Goal: Task Accomplishment & Management: Complete application form

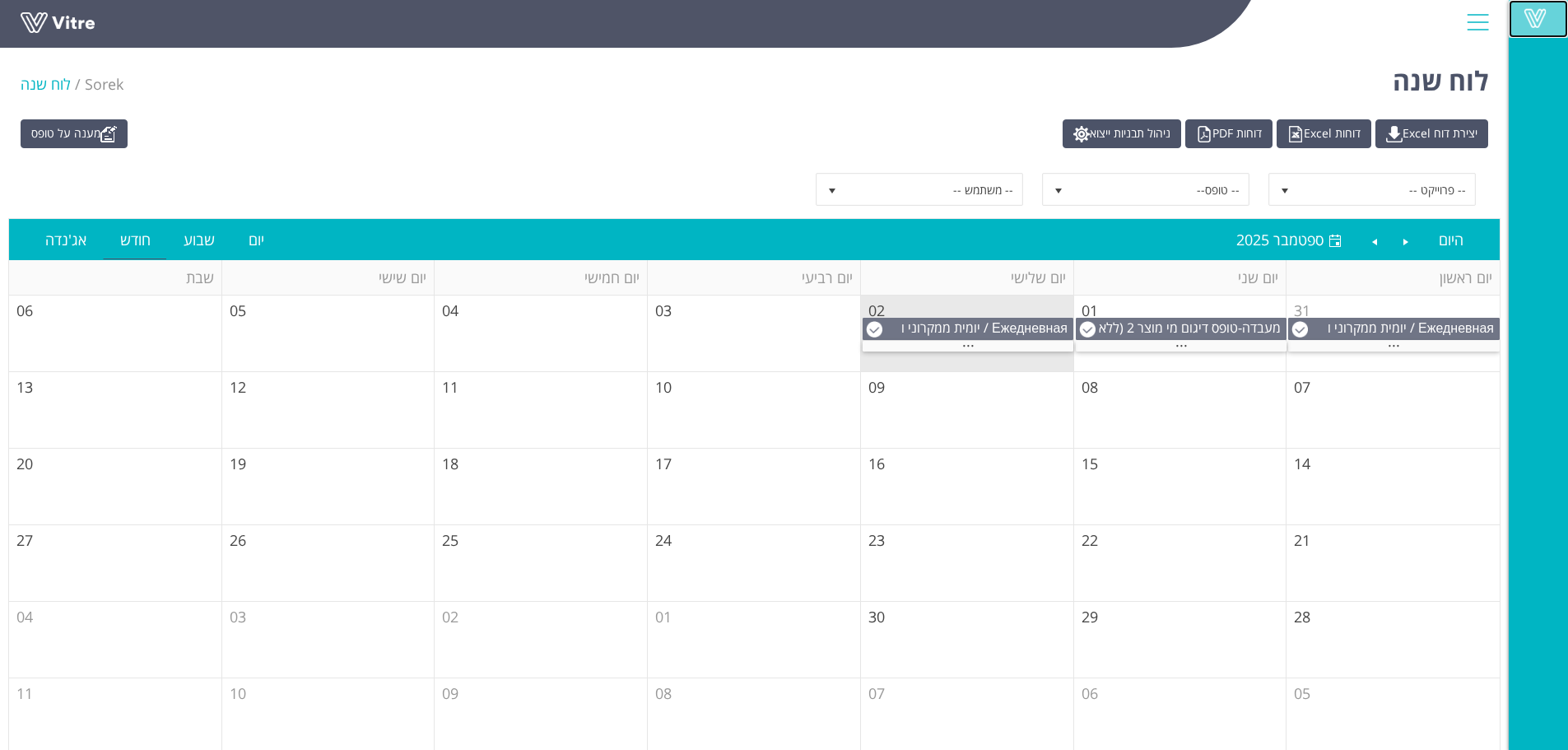
click at [1521, 12] on span at bounding box center [1535, 18] width 41 height 20
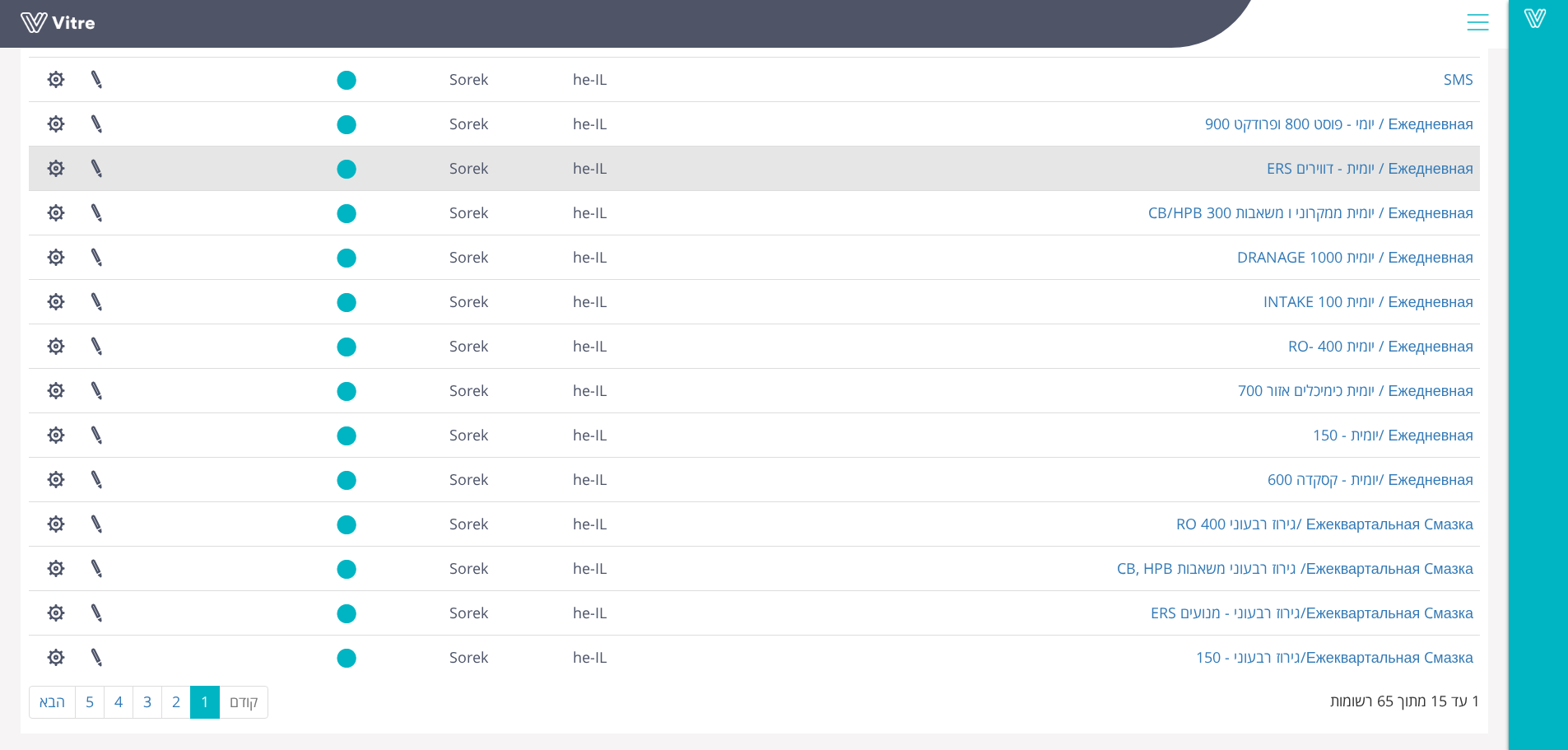
scroll to position [198, 0]
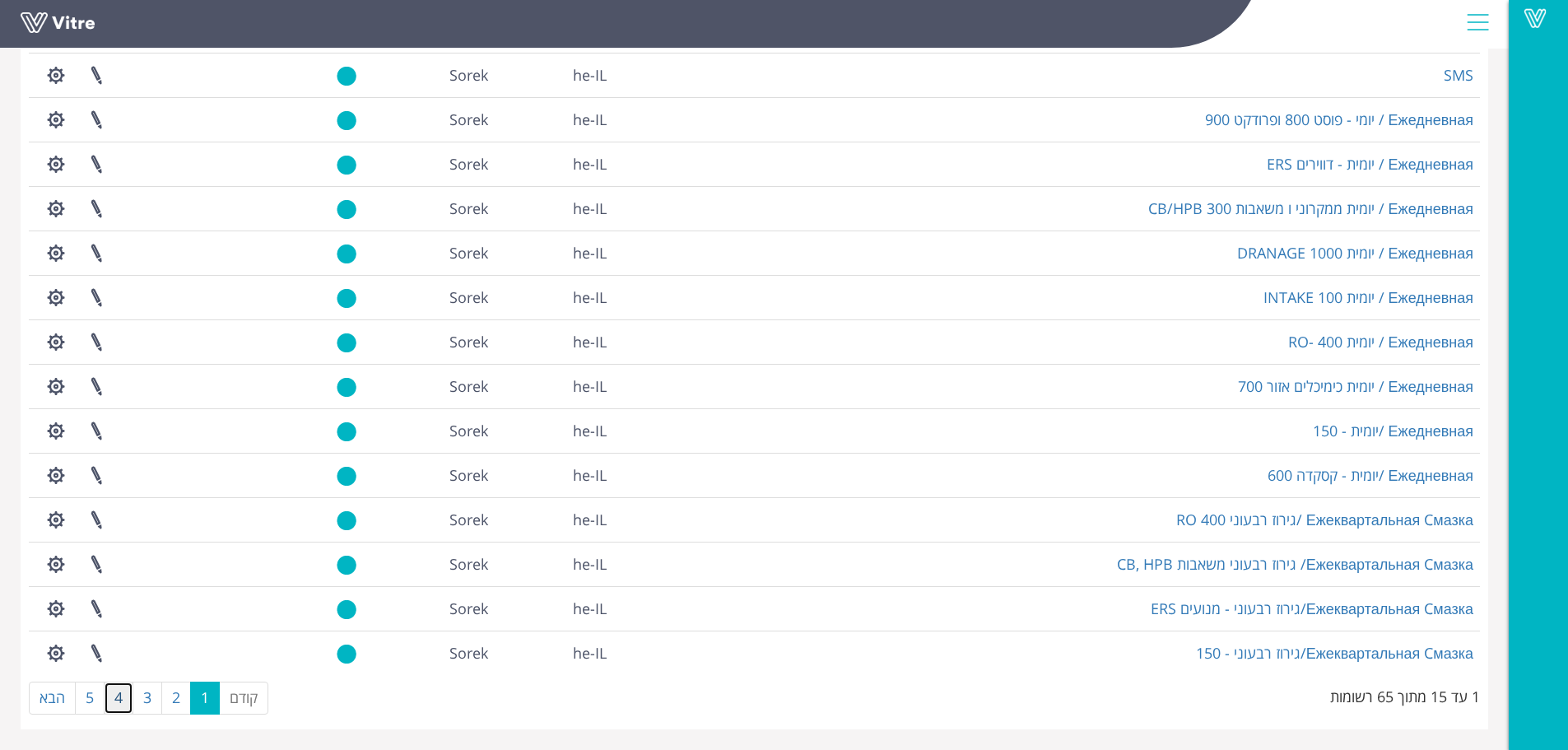
click at [123, 694] on link "4" at bounding box center [118, 698] width 30 height 33
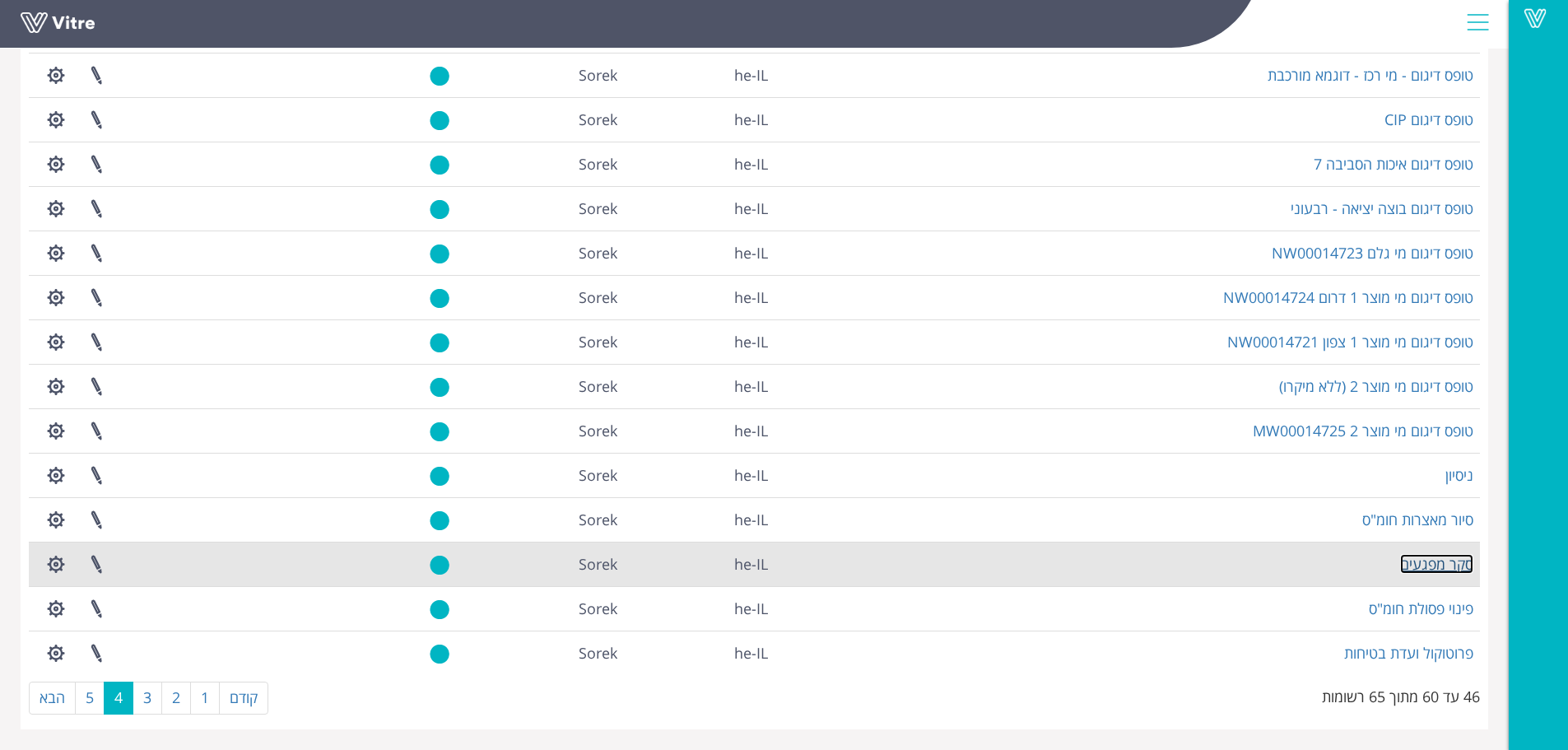
click at [1427, 566] on link "סקר מפגעים" at bounding box center [1437, 564] width 73 height 20
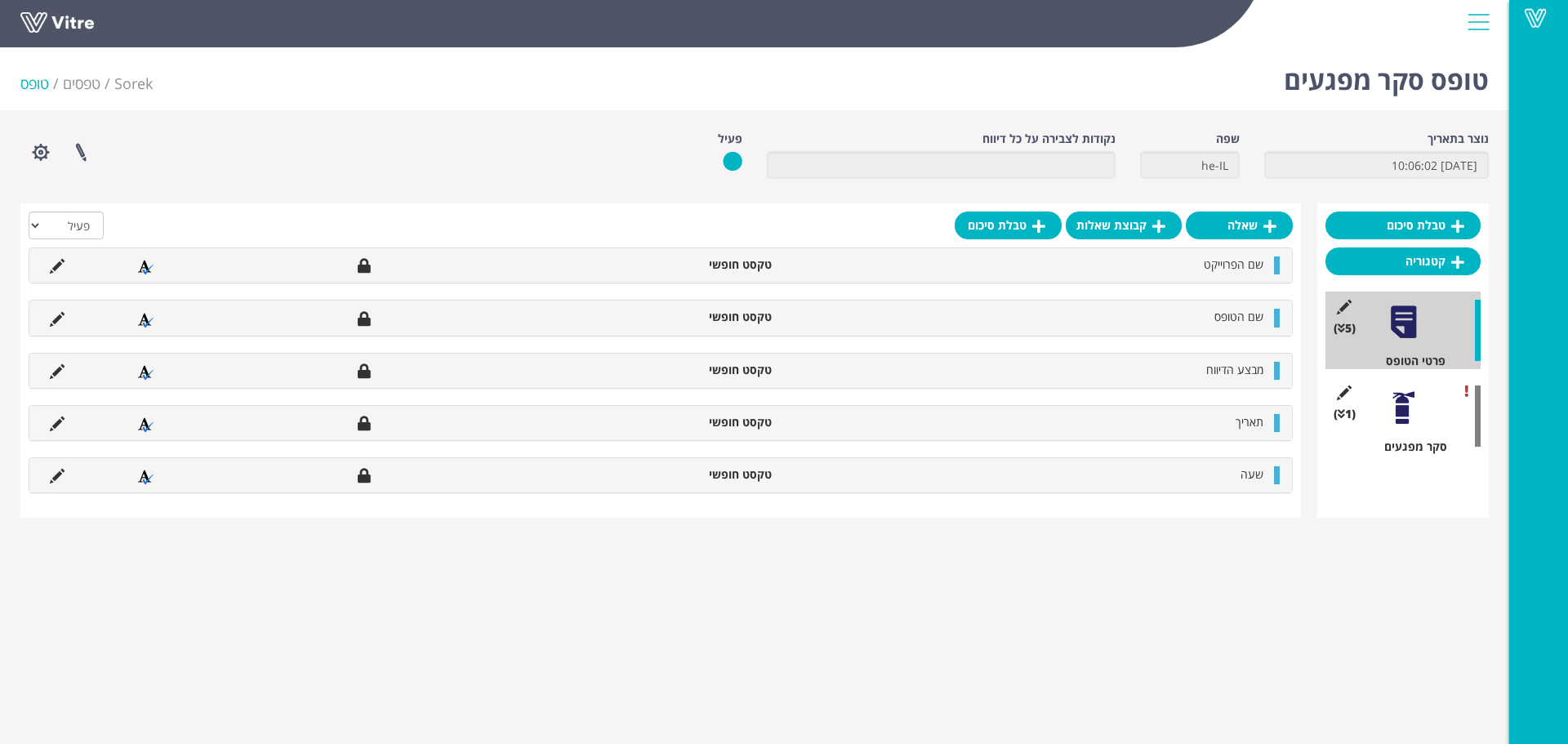
click at [1432, 430] on div "(1 ) סקר מפגעים" at bounding box center [1403, 416] width 155 height 78
click at [1398, 418] on div at bounding box center [1404, 408] width 37 height 37
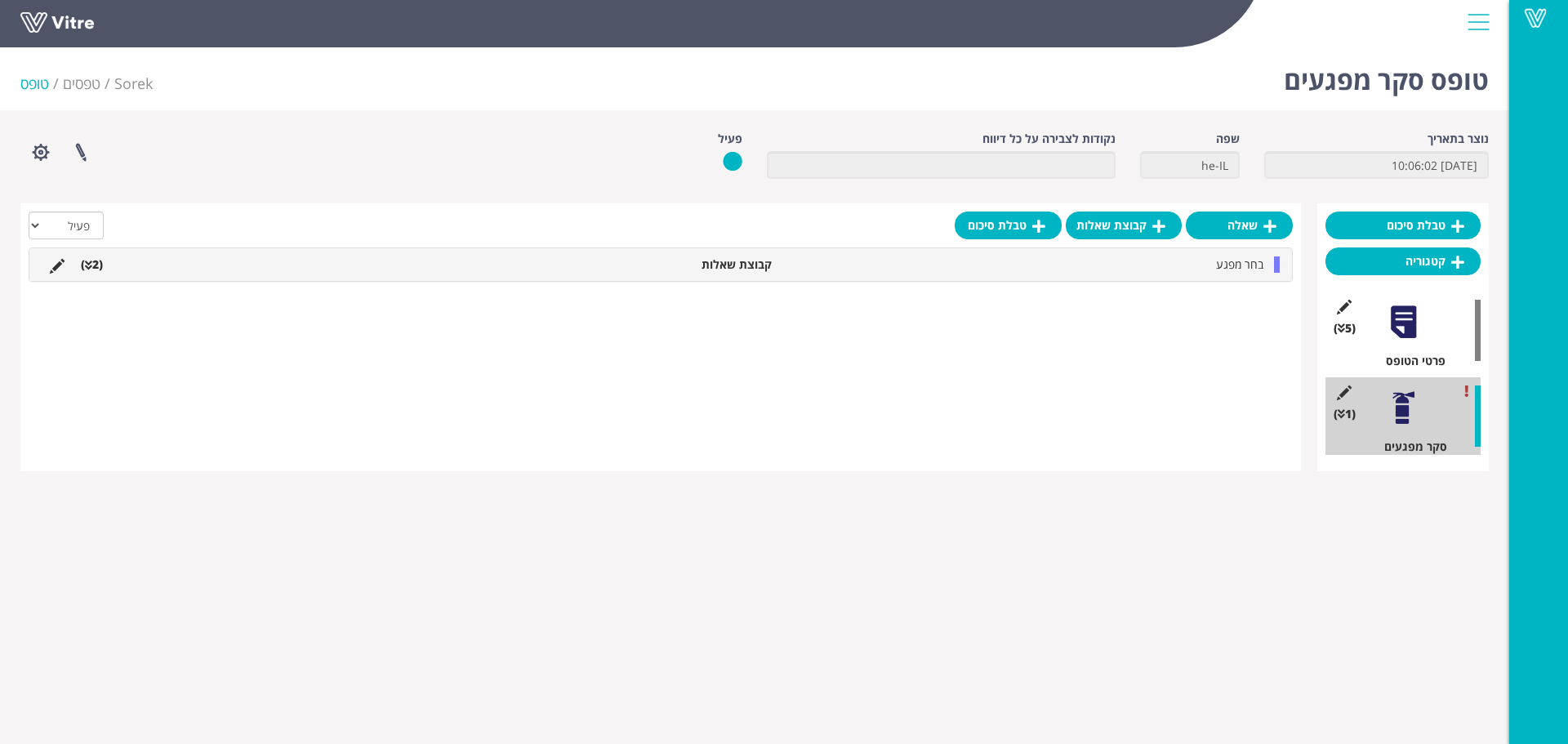
click at [1212, 259] on li "בחר מפגע" at bounding box center [1026, 264] width 492 height 16
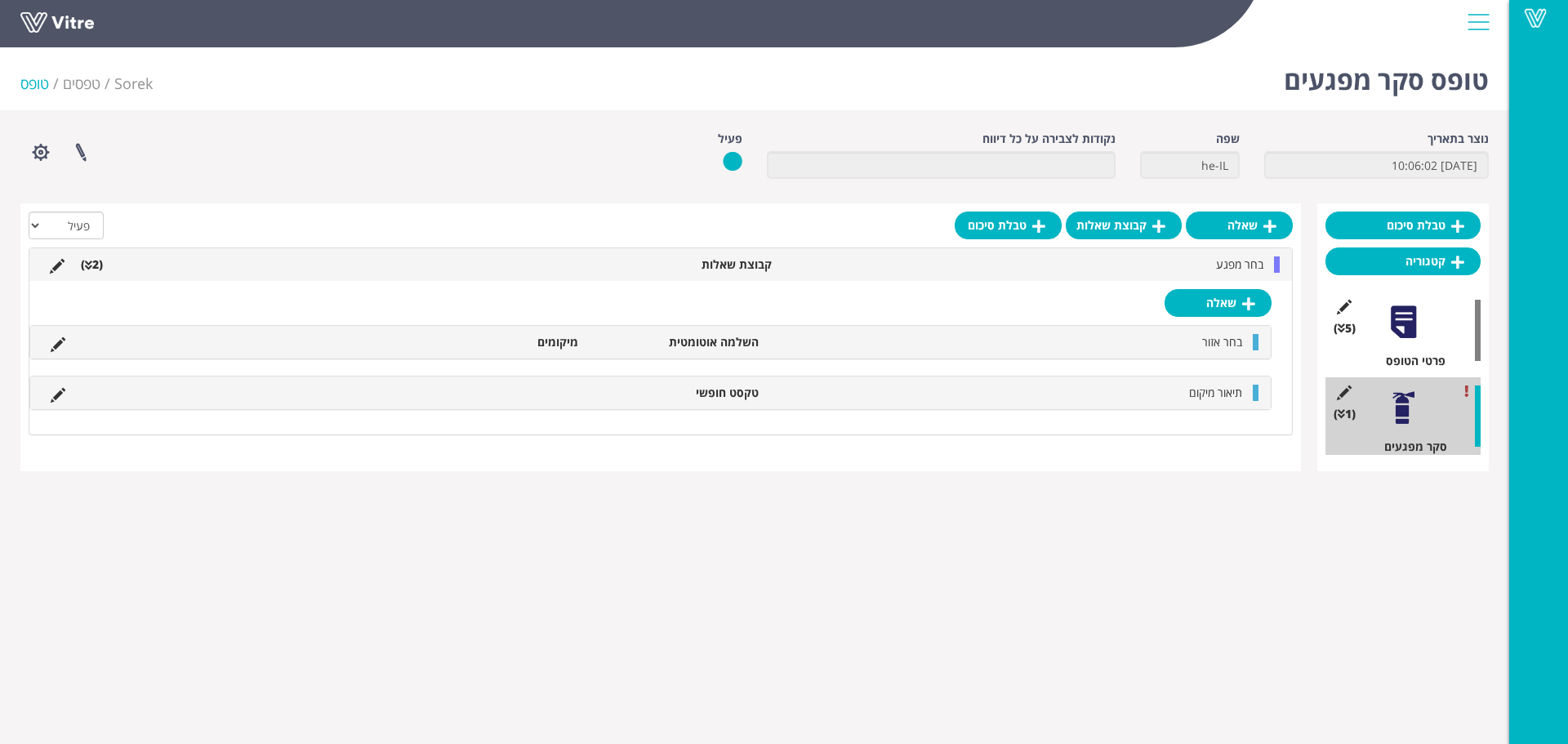
click at [87, 267] on icon at bounding box center [89, 266] width 8 height 12
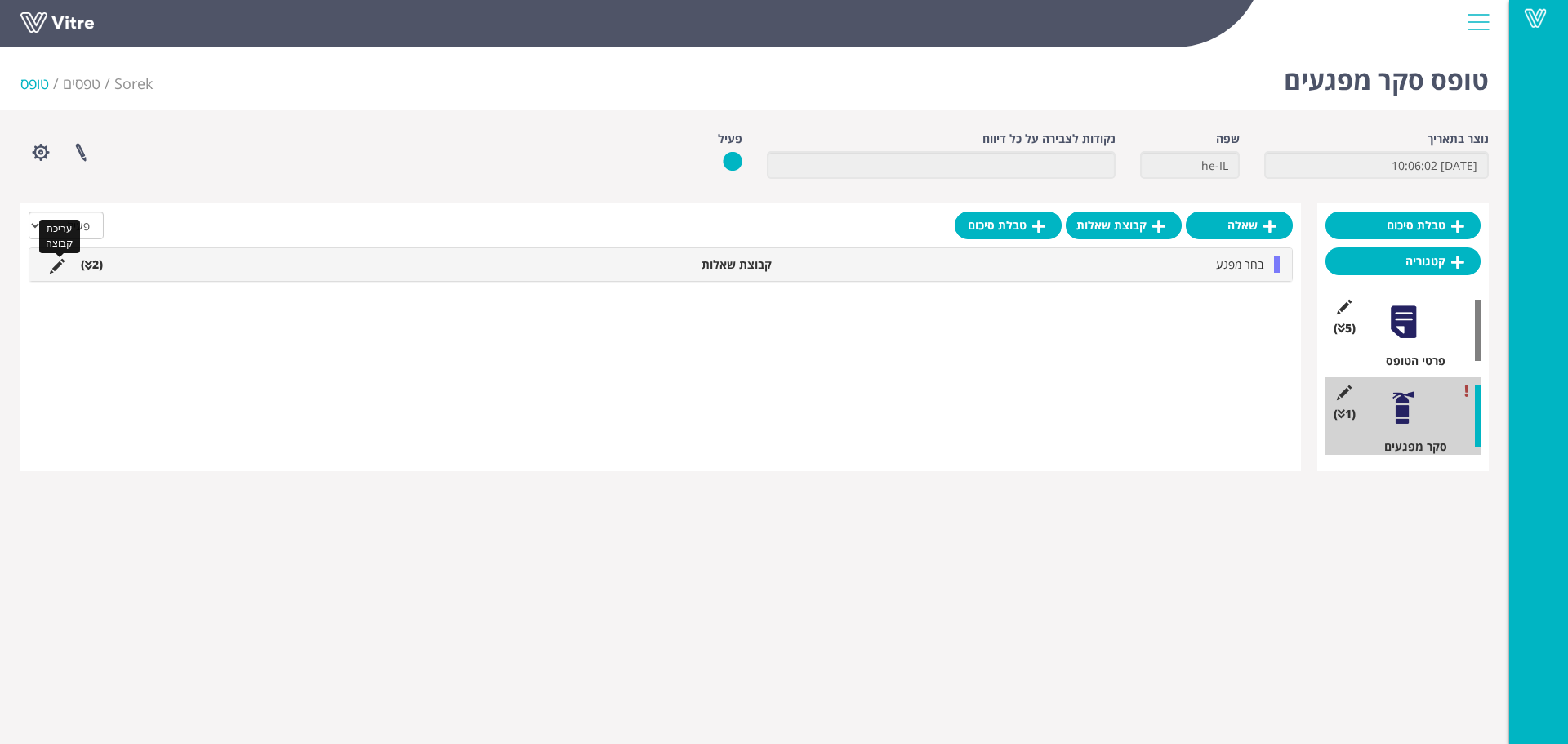
click at [54, 269] on icon at bounding box center [57, 266] width 14 height 14
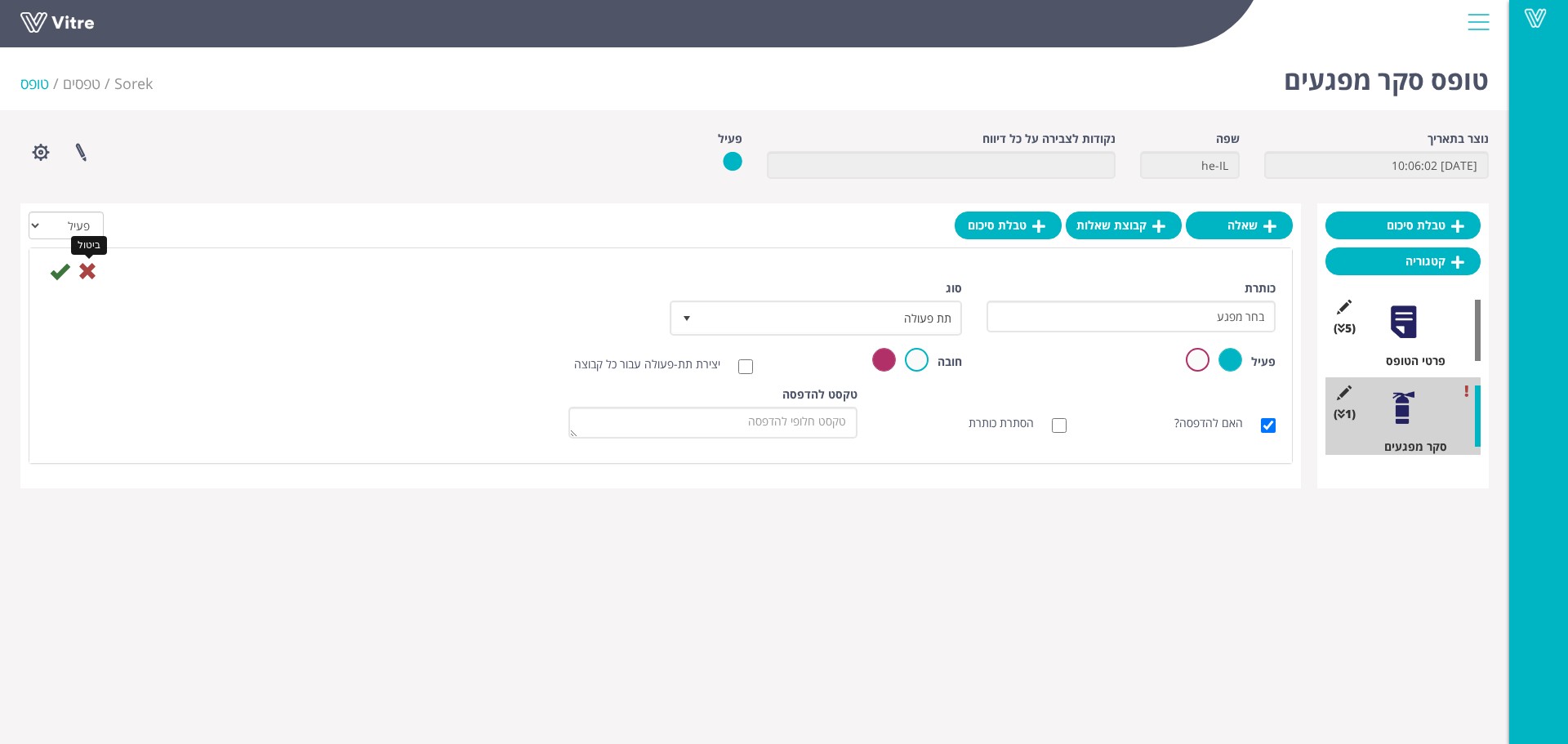
click at [94, 264] on icon at bounding box center [87, 271] width 19 height 19
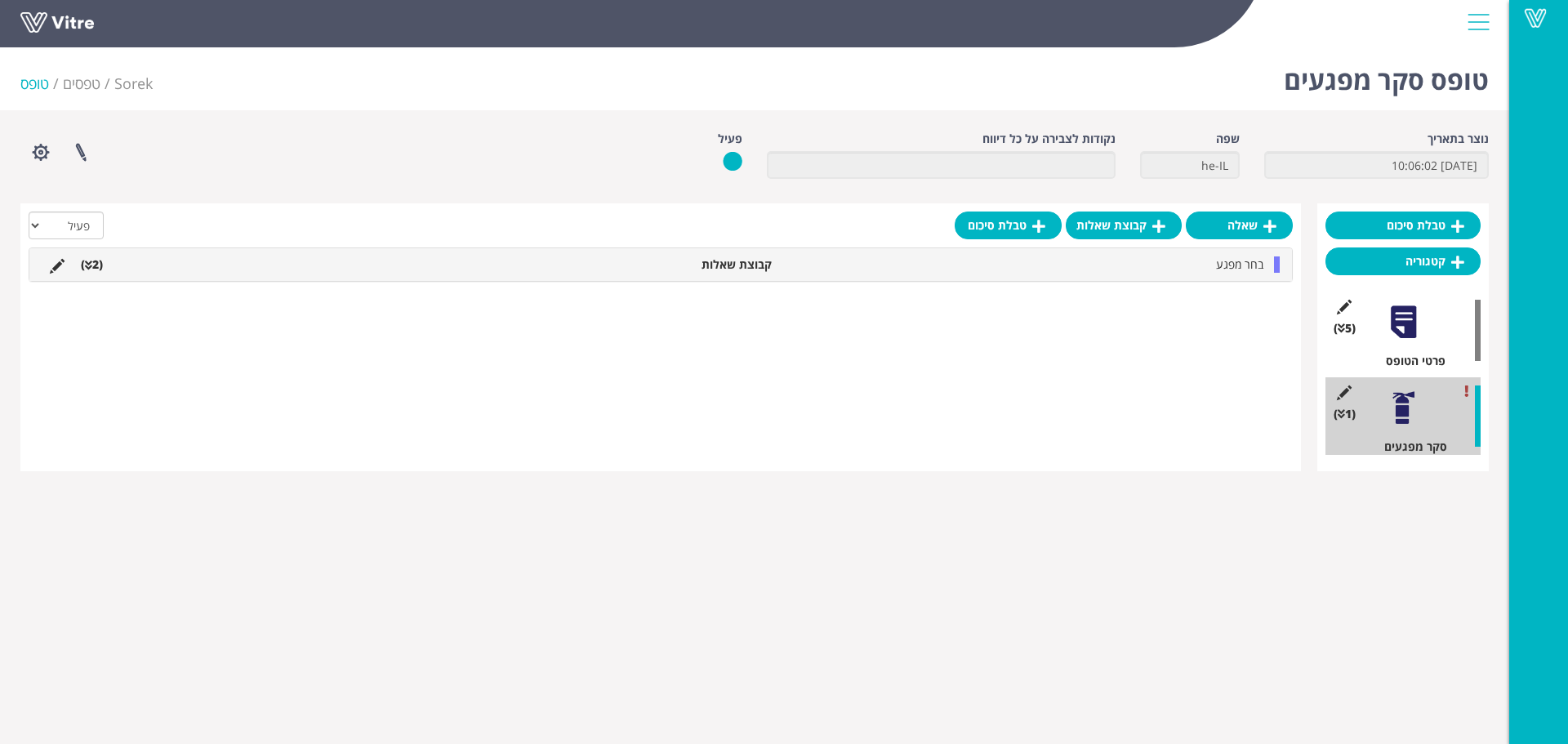
click at [92, 266] on li "(2 )" at bounding box center [92, 264] width 39 height 16
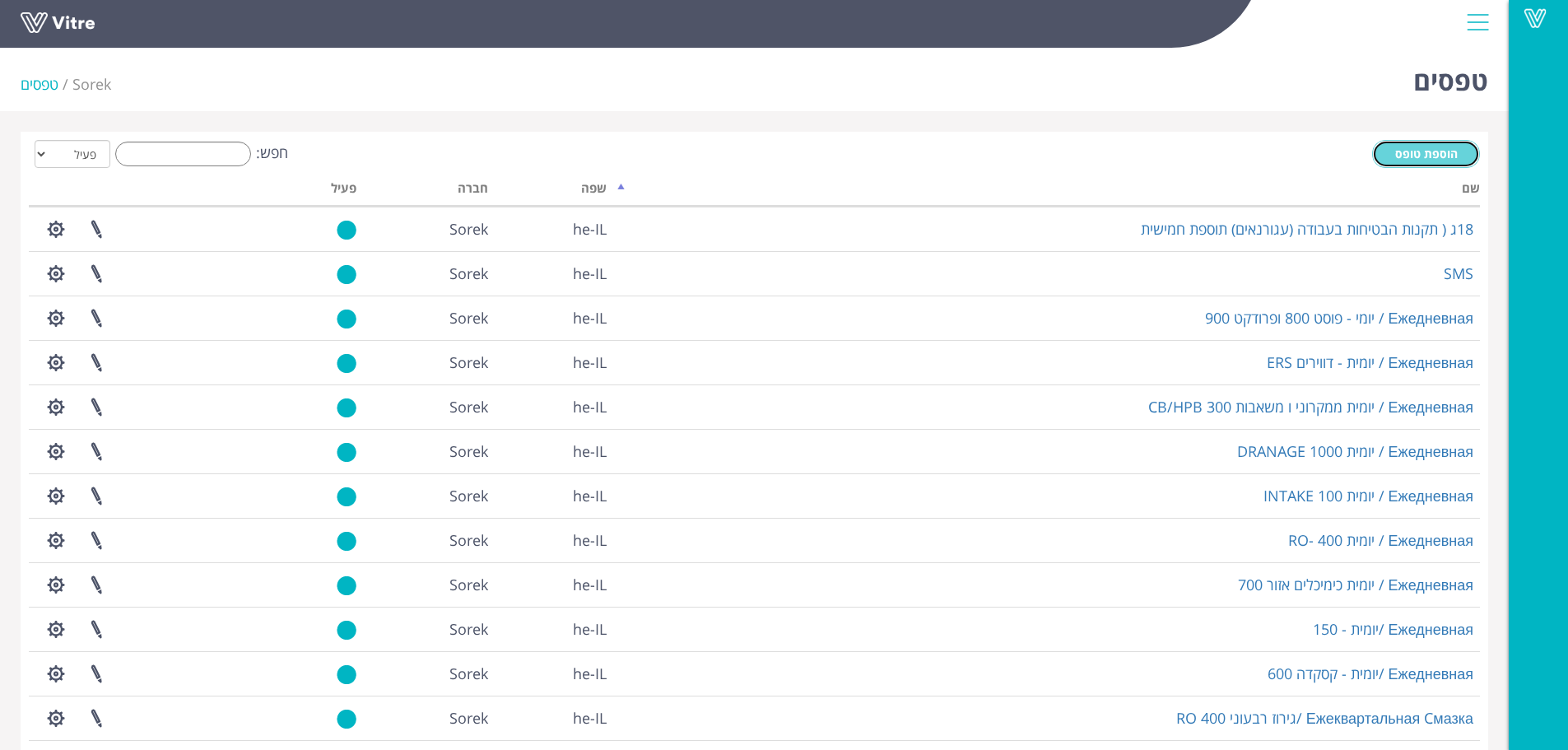
click at [1442, 156] on span "הוספת טופס" at bounding box center [1427, 153] width 63 height 15
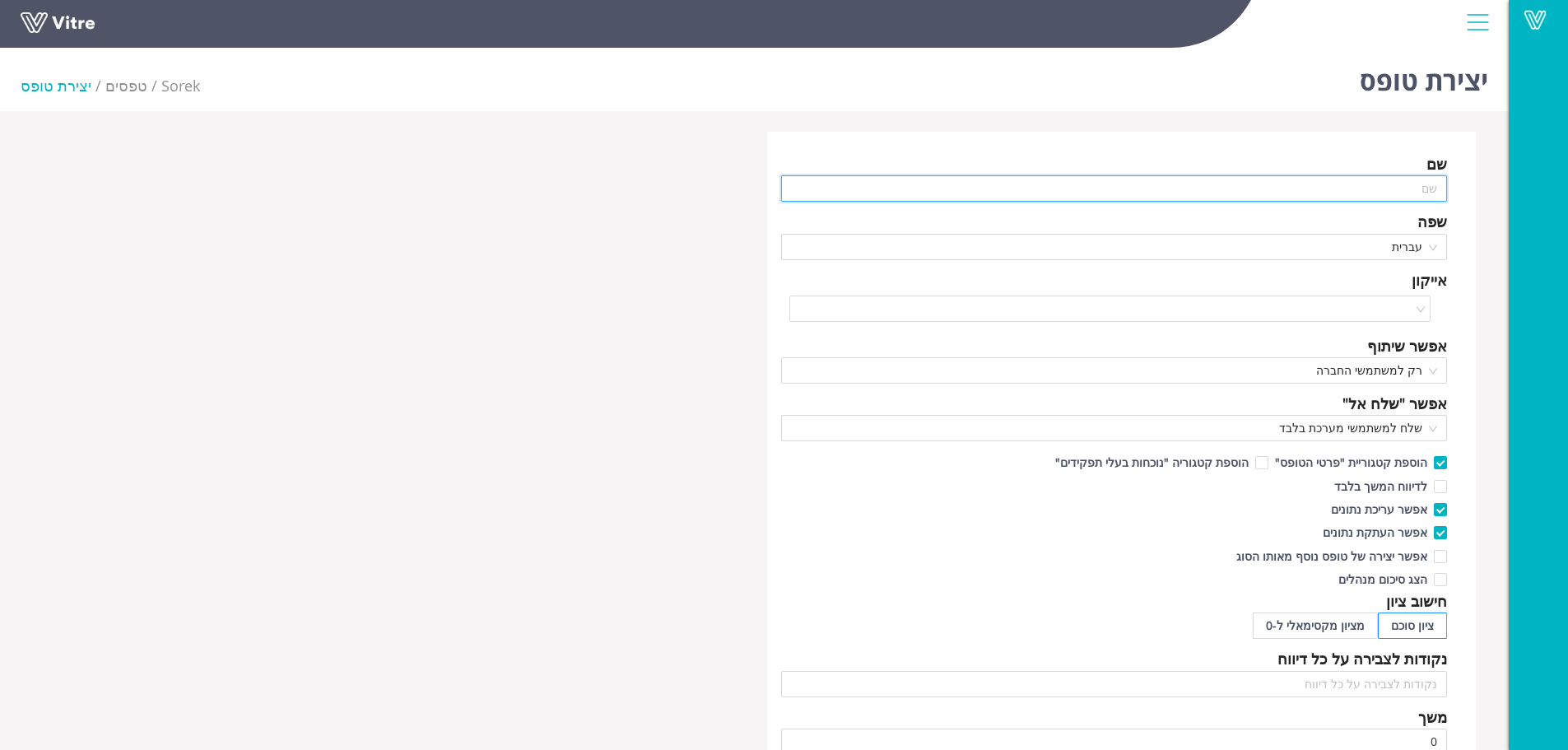
click at [1427, 181] on input "text" at bounding box center [1115, 188] width 667 height 26
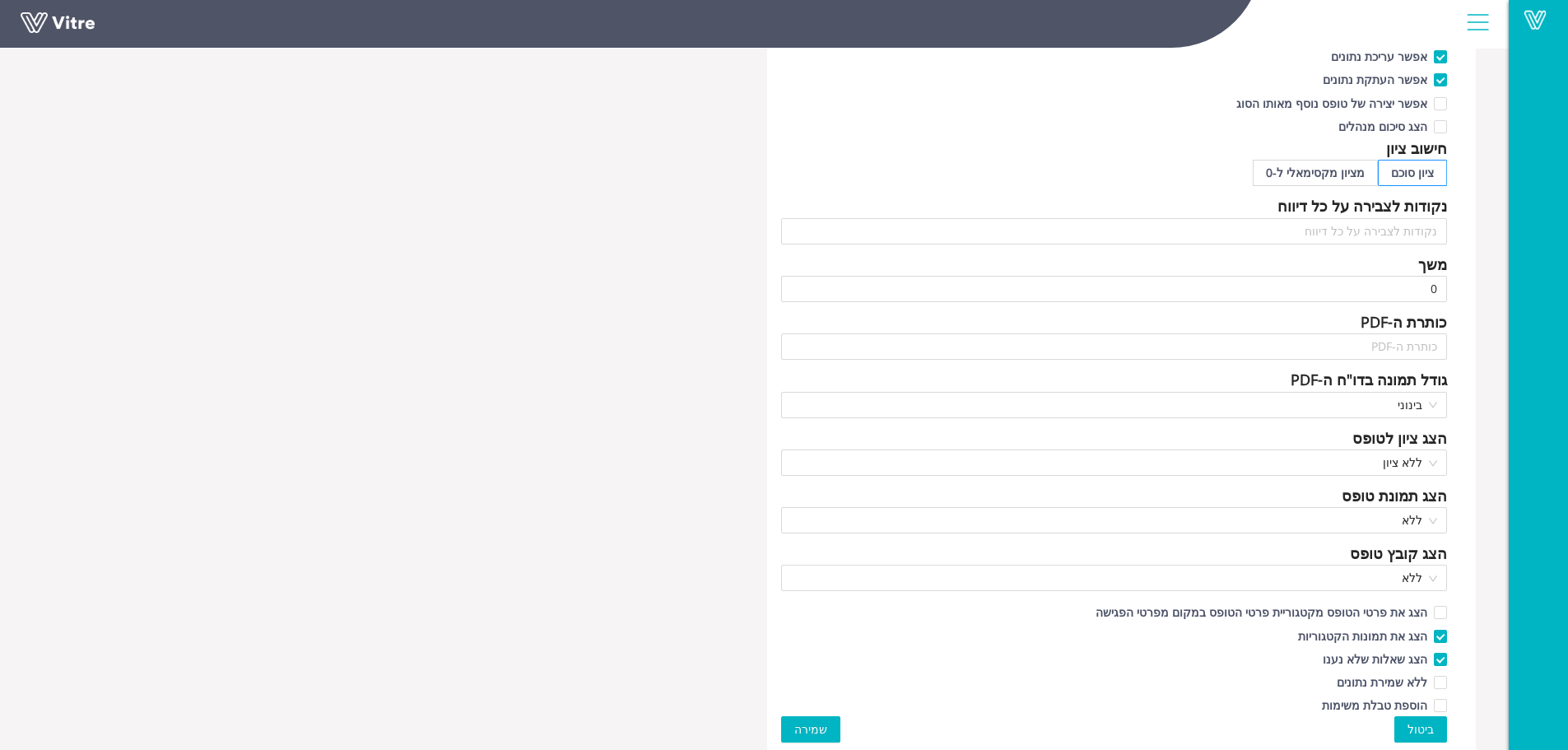
scroll to position [455, 0]
type input "נסיון"
click at [809, 724] on span "שמירה" at bounding box center [810, 726] width 33 height 18
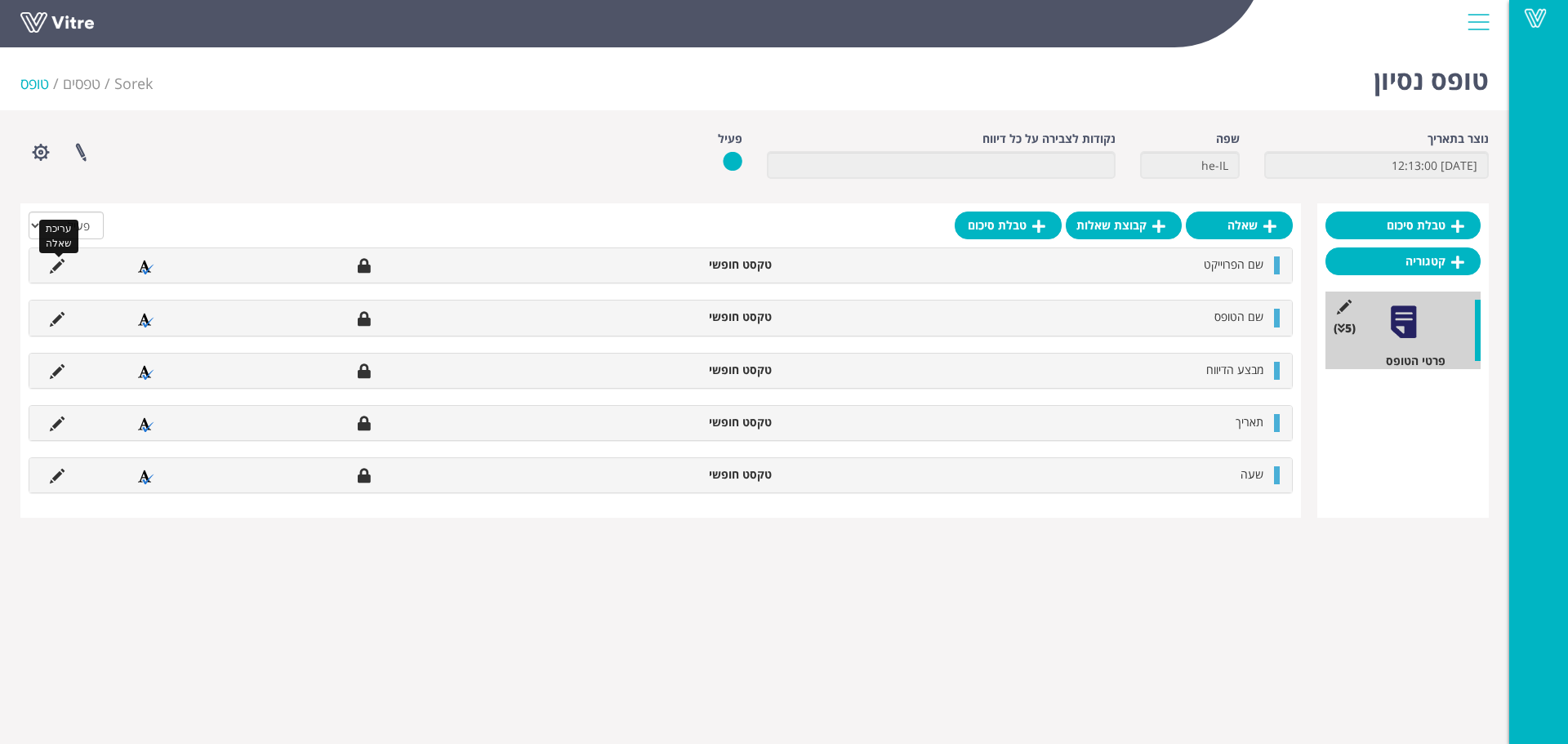
click at [62, 261] on icon at bounding box center [57, 266] width 14 height 14
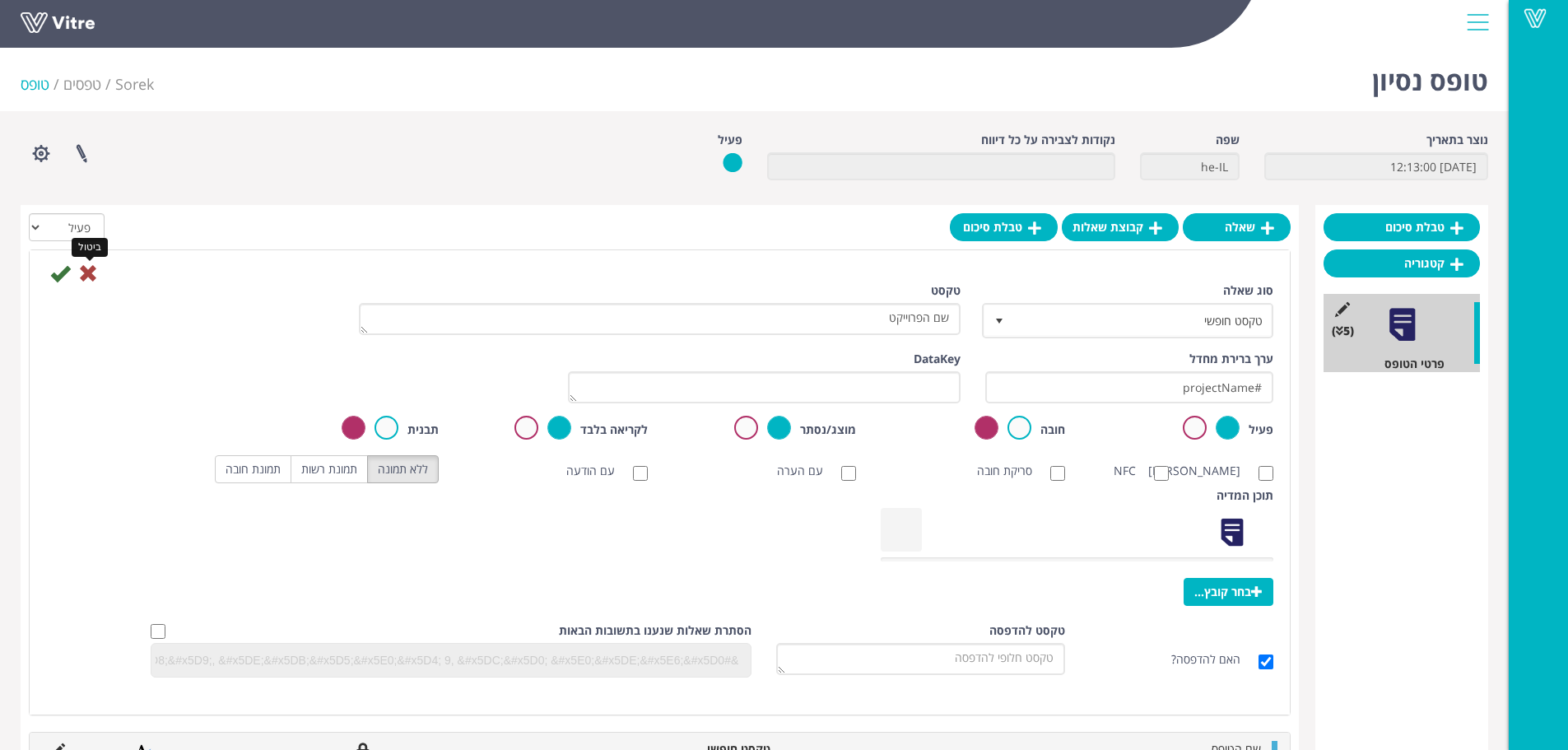
click at [88, 273] on icon at bounding box center [88, 273] width 20 height 20
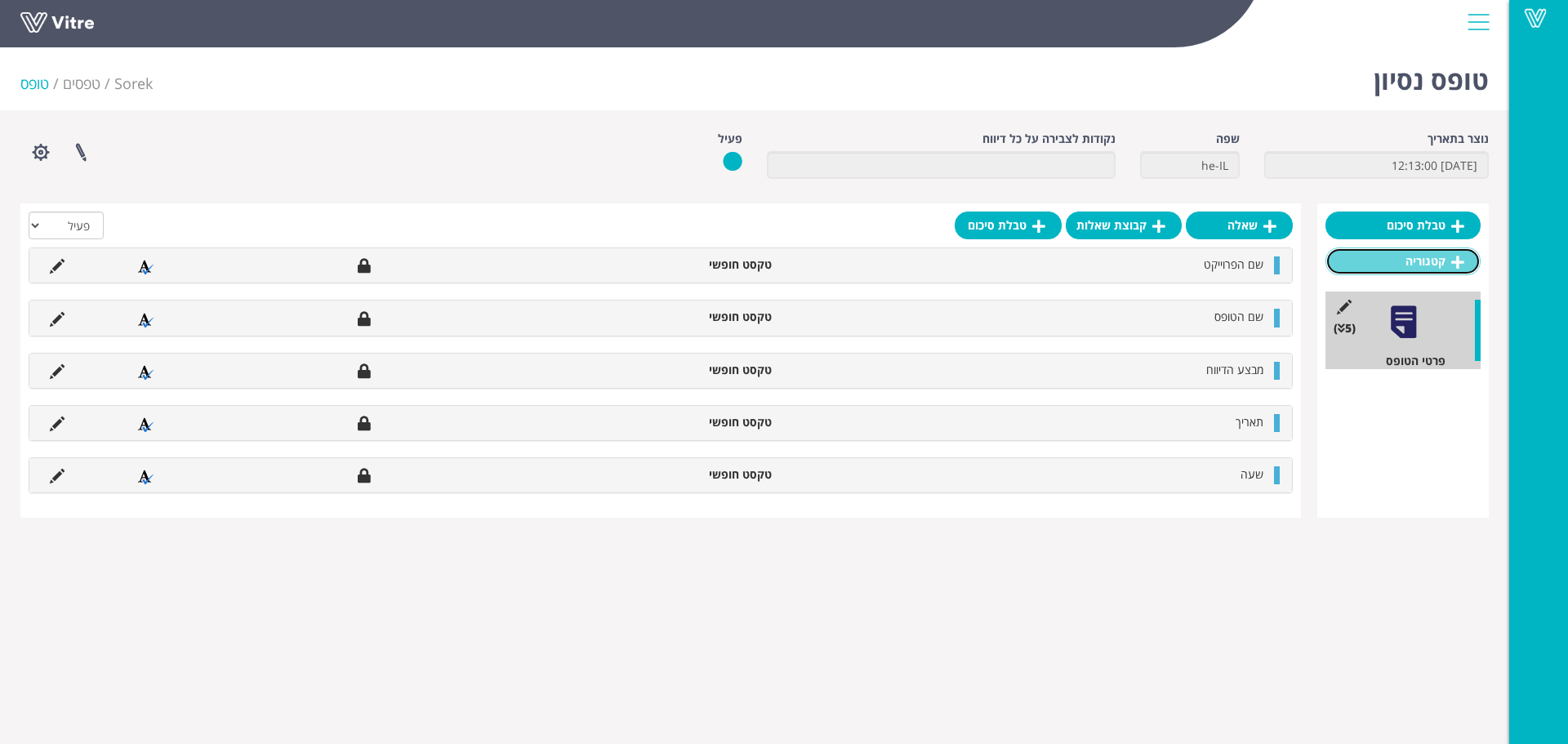
click at [1398, 267] on link "קטגוריה" at bounding box center [1403, 261] width 155 height 28
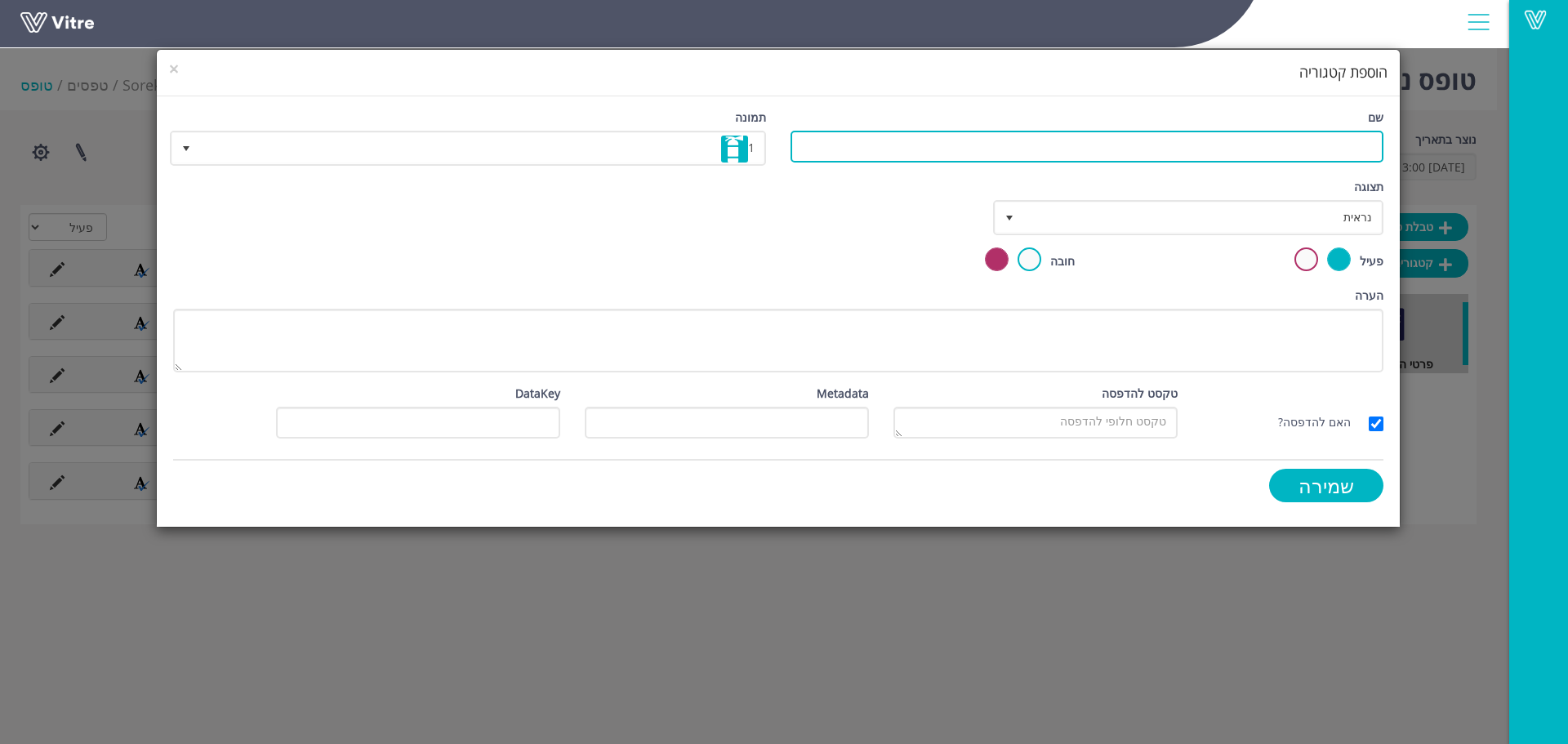
click at [1337, 141] on input "שם" at bounding box center [1086, 147] width 593 height 32
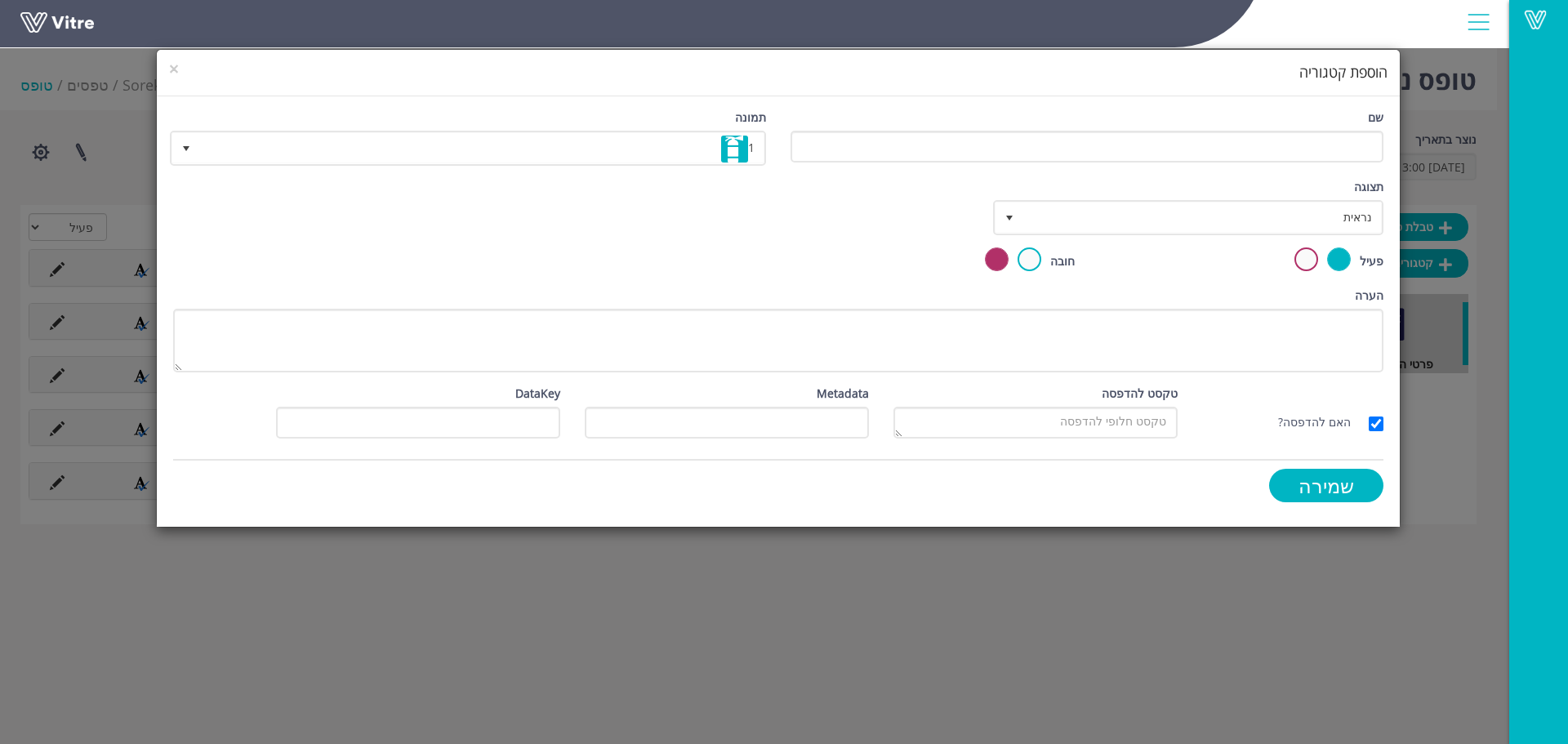
click at [886, 203] on div "תצוגה נראית 0 קביעת משך דקות 0 קבע חוקיות קביעת משך" at bounding box center [779, 213] width 1235 height 69
click at [181, 68] on h4 "הוספת קטגוריה" at bounding box center [778, 73] width 1218 height 21
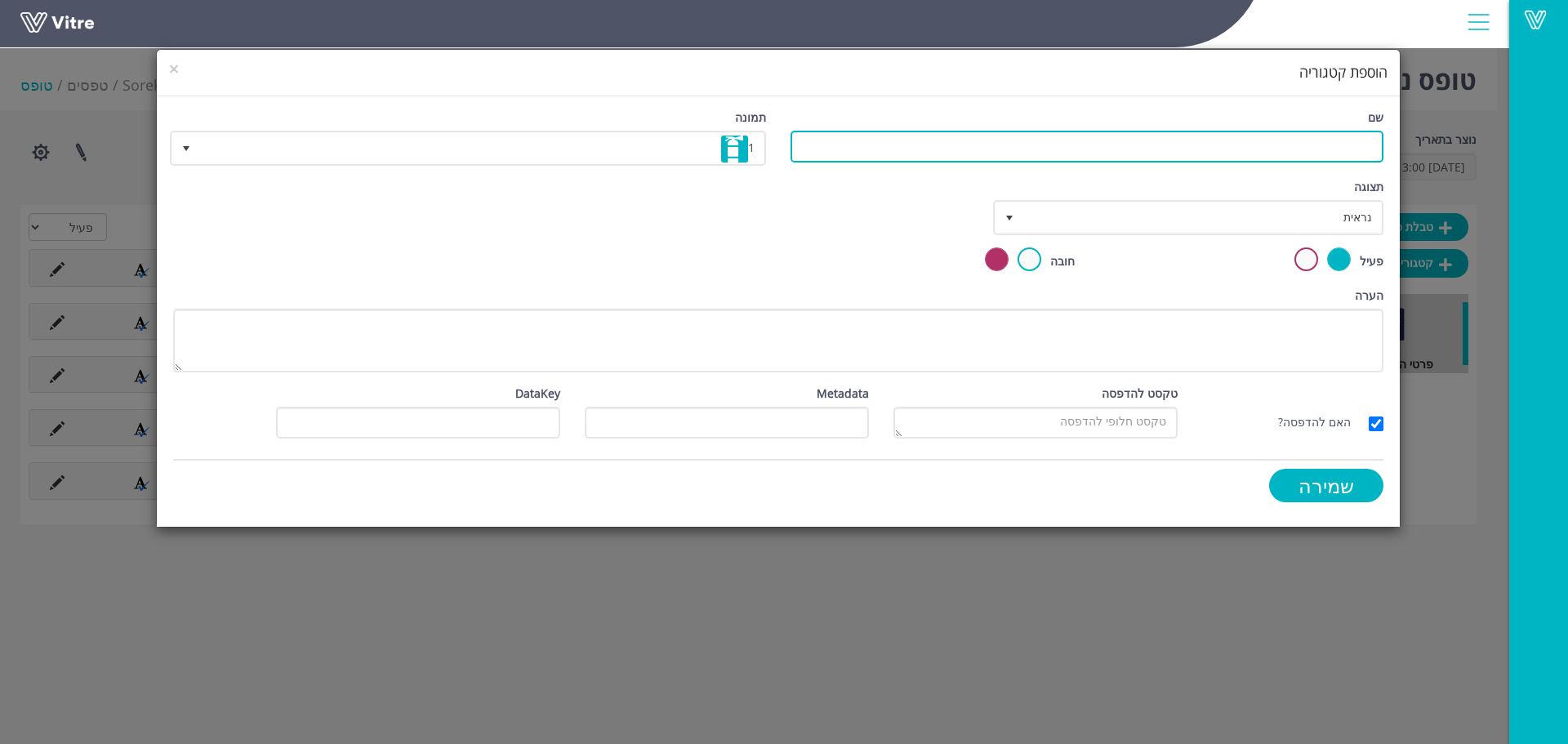
click at [1288, 146] on input "שם" at bounding box center [1086, 147] width 593 height 32
type input "תיאור עברת הבטיחות"
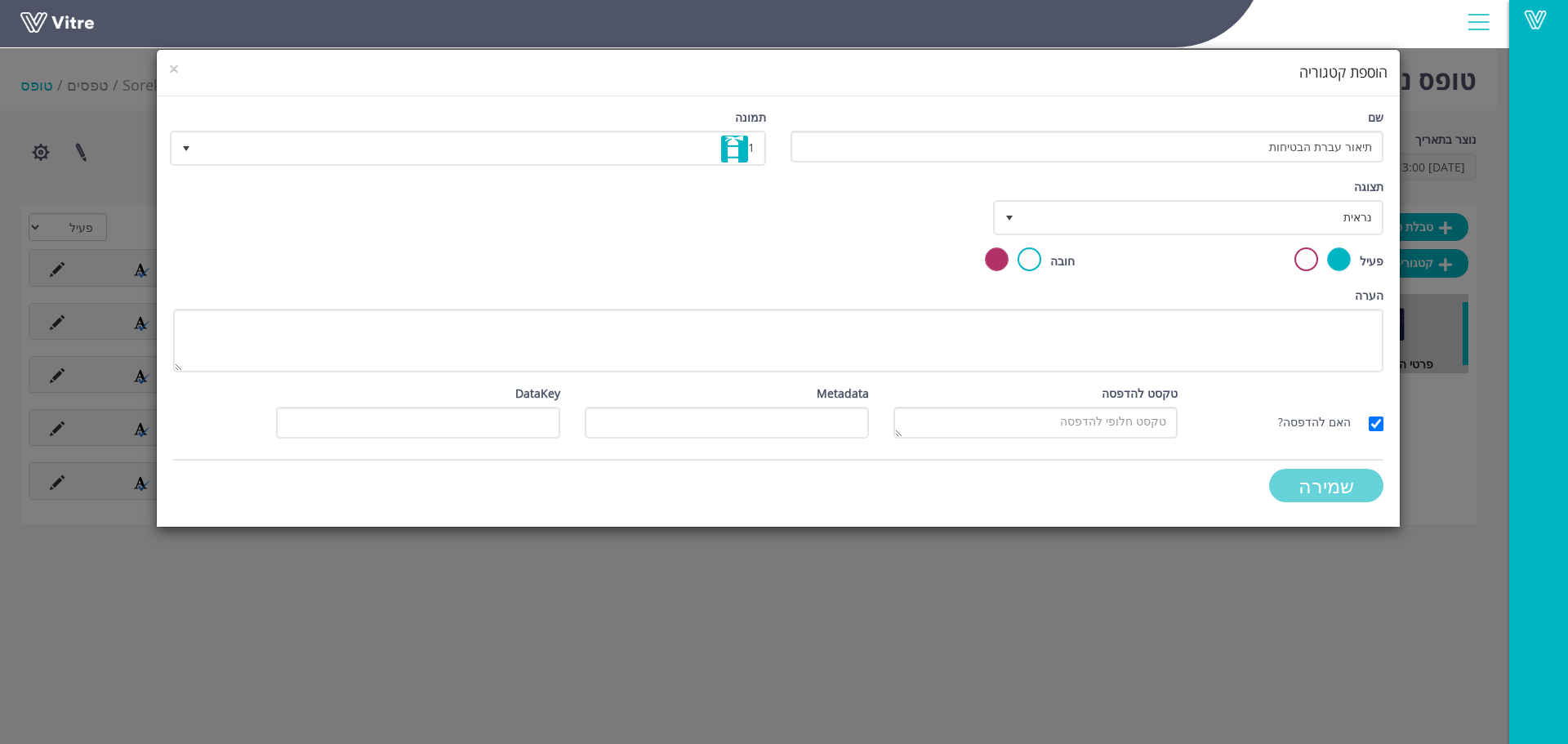
click at [1351, 492] on input "שמירה" at bounding box center [1327, 486] width 115 height 34
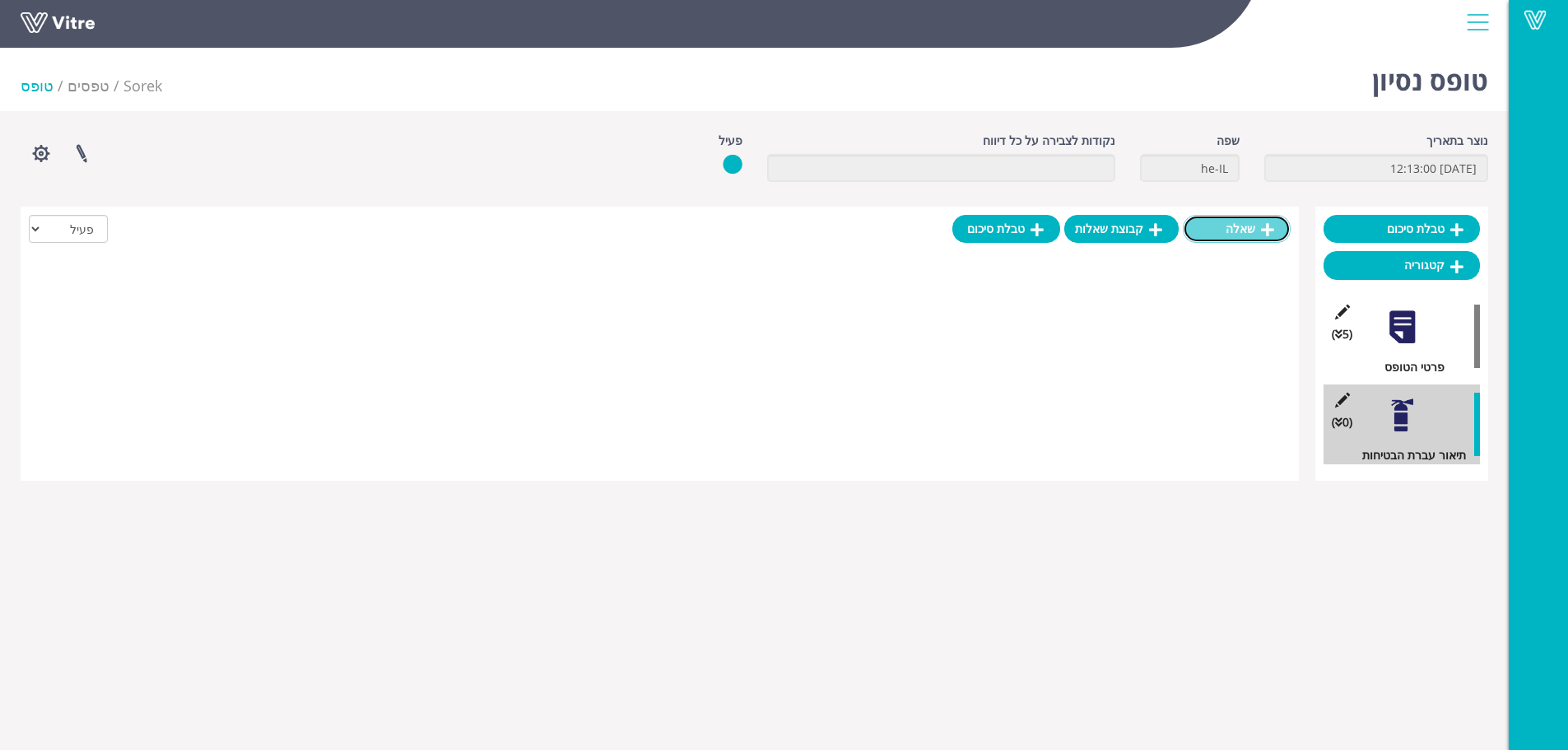
click at [1252, 230] on link "שאלה" at bounding box center [1236, 229] width 108 height 28
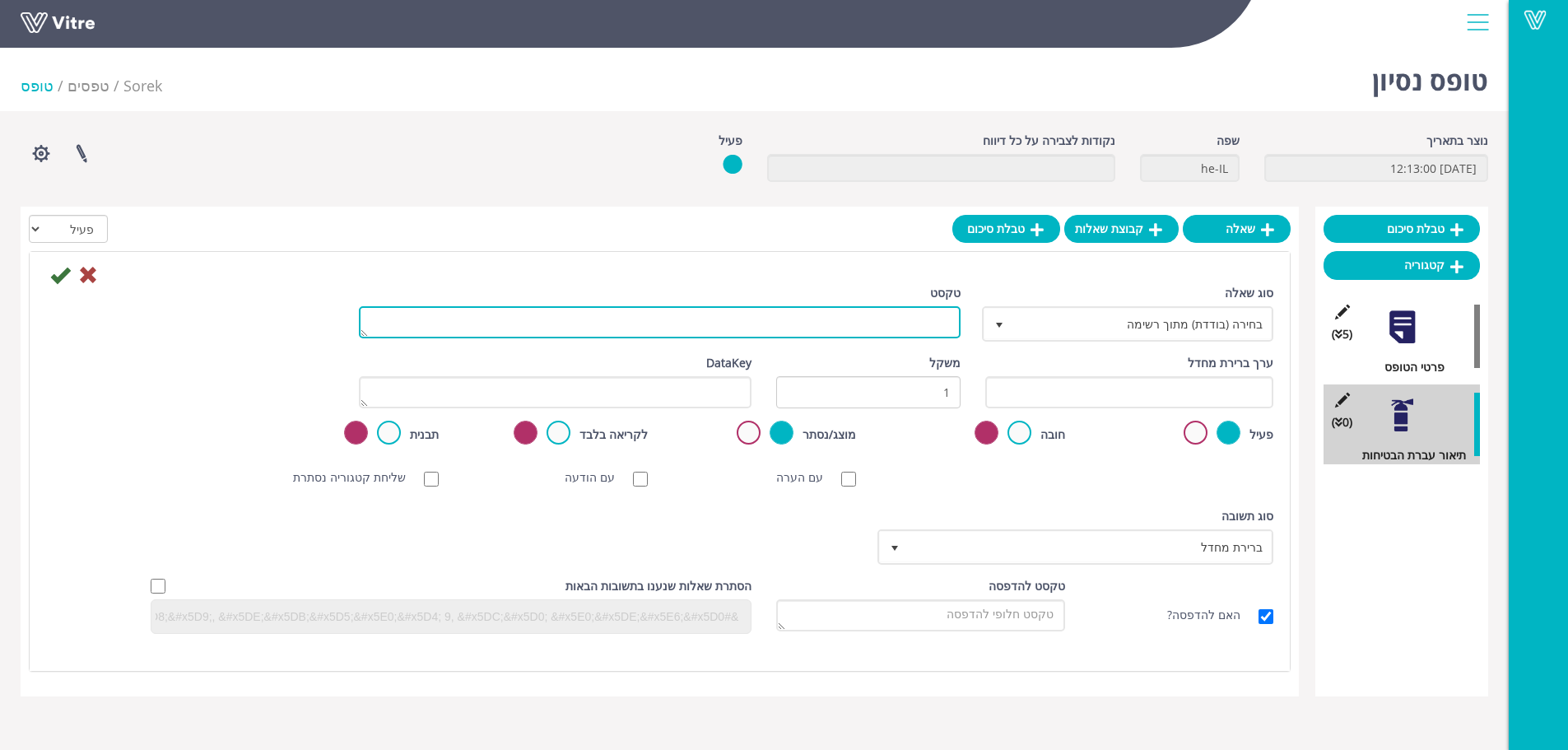
click at [832, 325] on textarea "טקסט" at bounding box center [660, 322] width 602 height 32
